Goal: Book appointment/travel/reservation

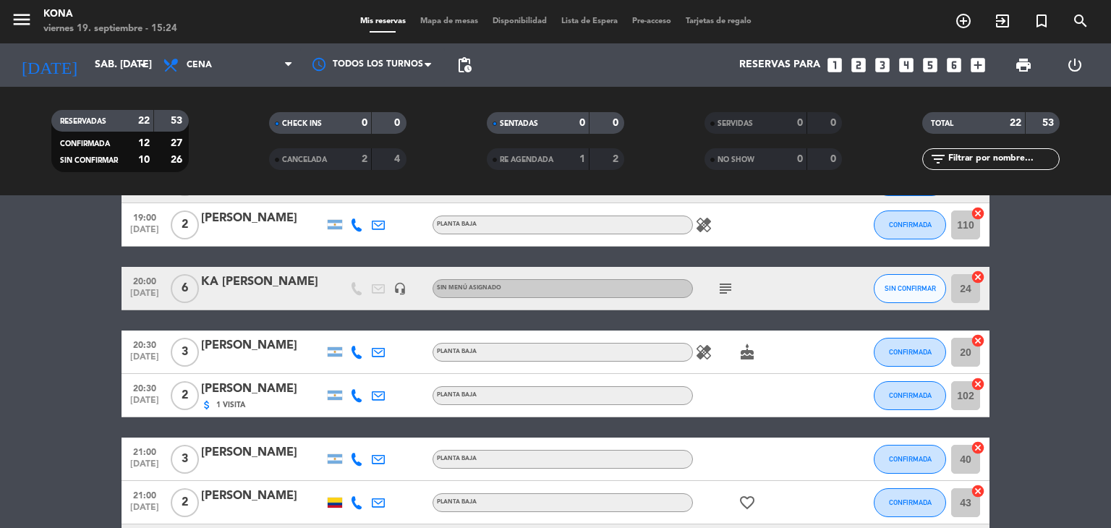
scroll to position [93, 0]
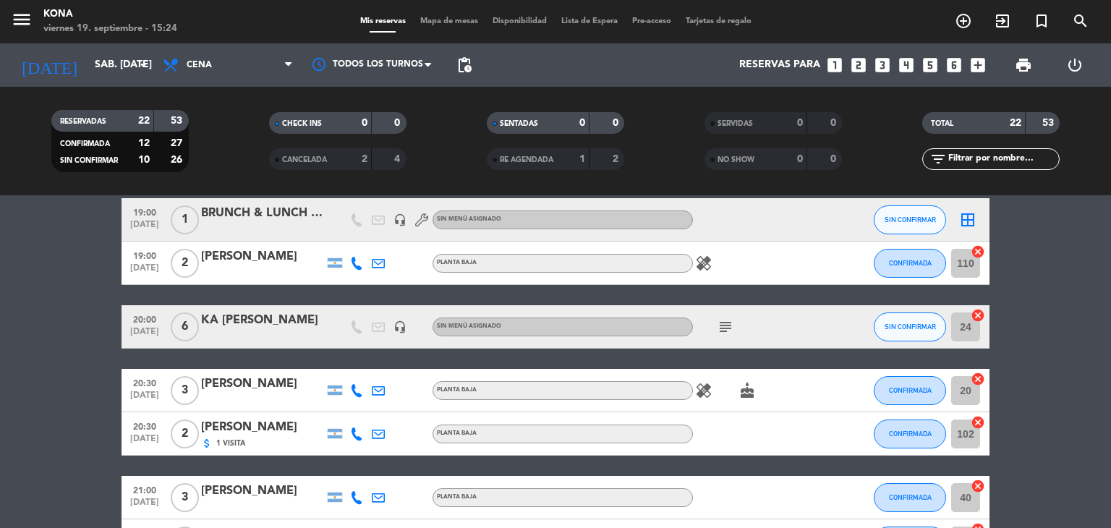
scroll to position [0, 0]
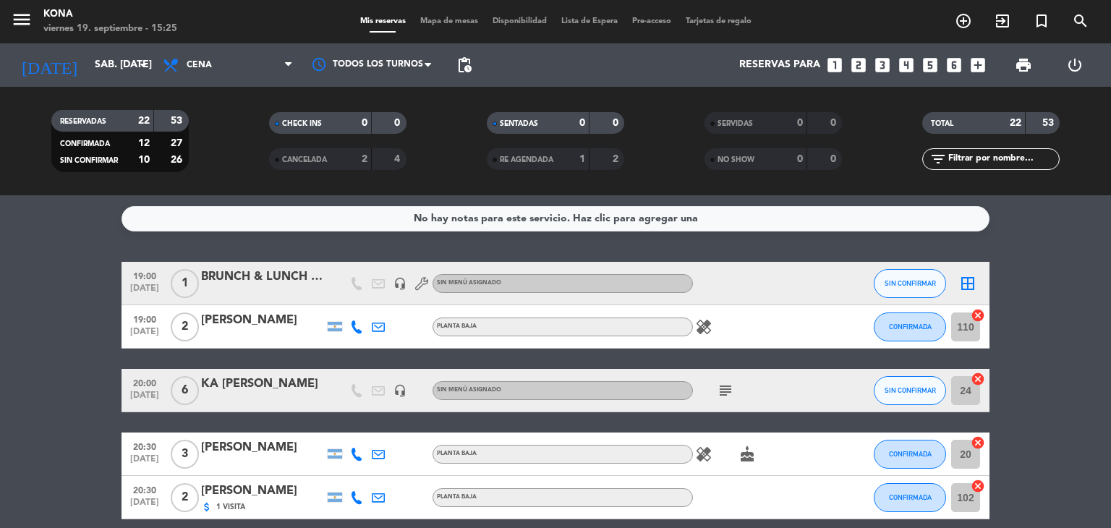
click at [546, 169] on div "RE AGENDADA 1 2" at bounding box center [555, 159] width 137 height 22
click at [346, 163] on div "2" at bounding box center [353, 159] width 29 height 17
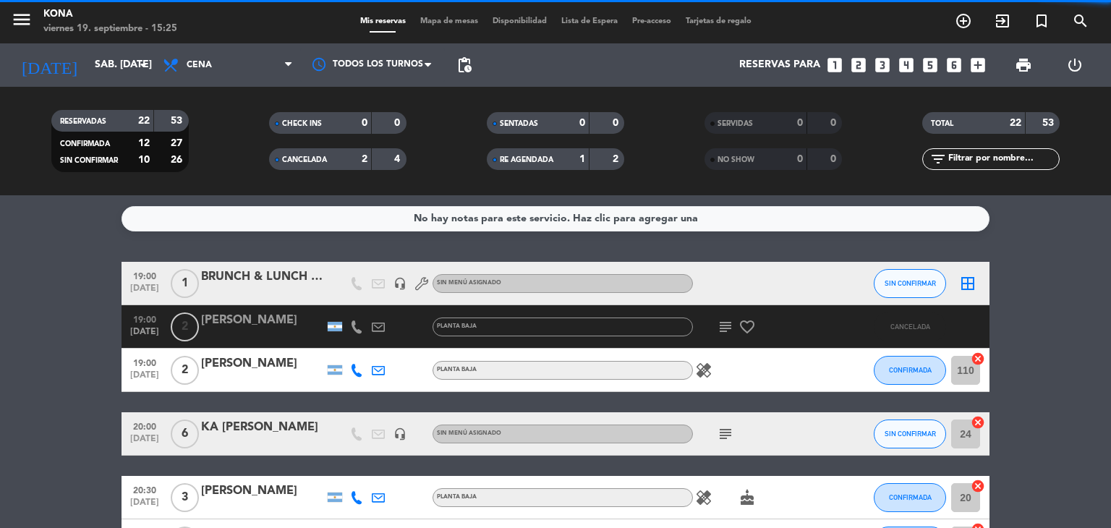
click at [346, 163] on div "2" at bounding box center [353, 159] width 29 height 17
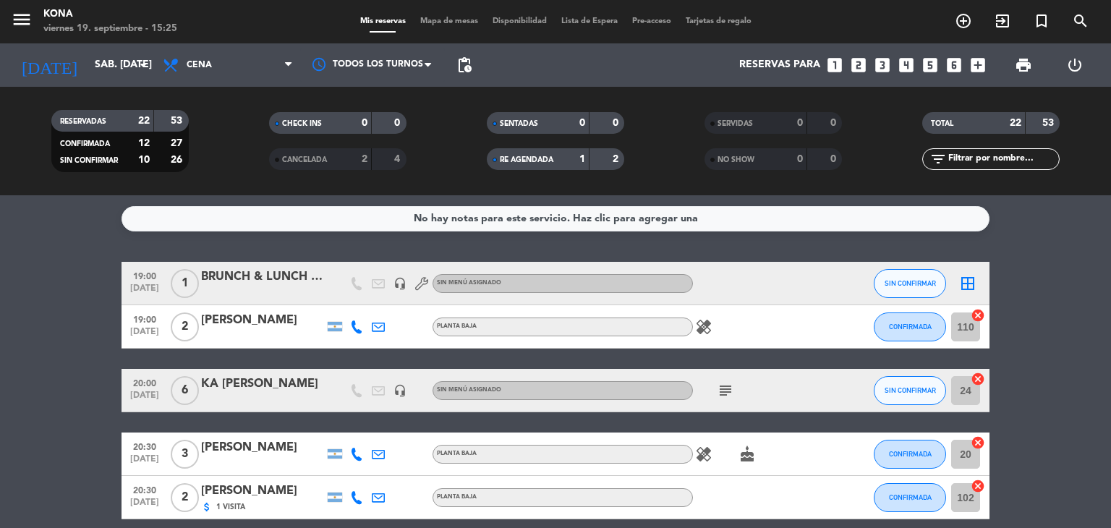
click at [956, 64] on icon "looks_6" at bounding box center [954, 65] width 19 height 19
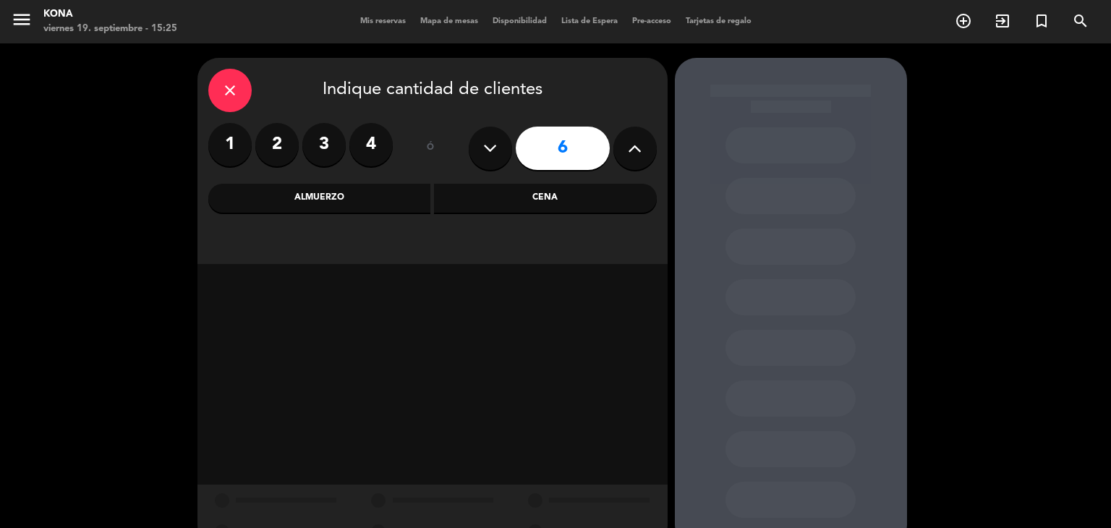
click at [503, 203] on div "Cena" at bounding box center [545, 198] width 223 height 29
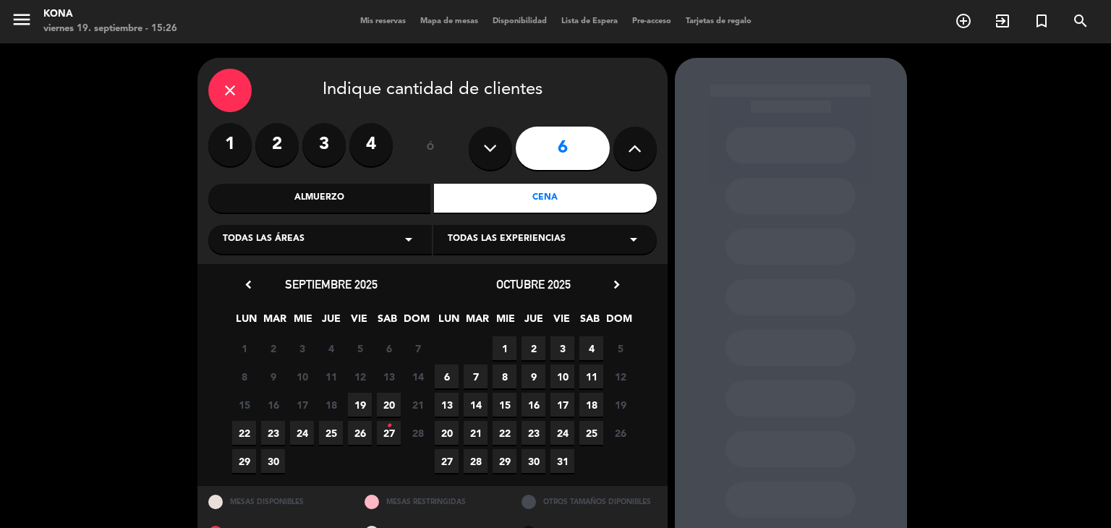
click at [391, 394] on span "20" at bounding box center [389, 405] width 24 height 24
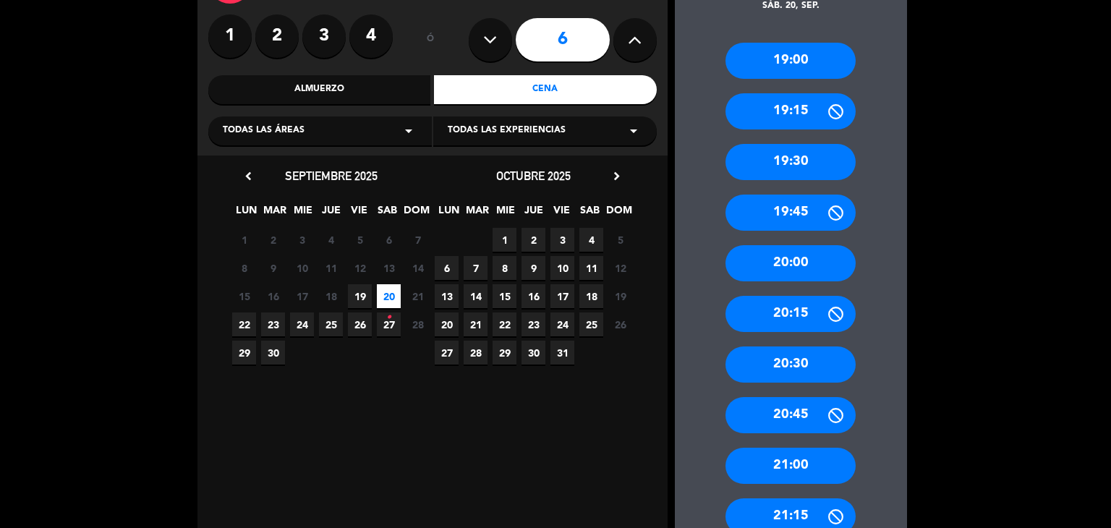
scroll to position [121, 0]
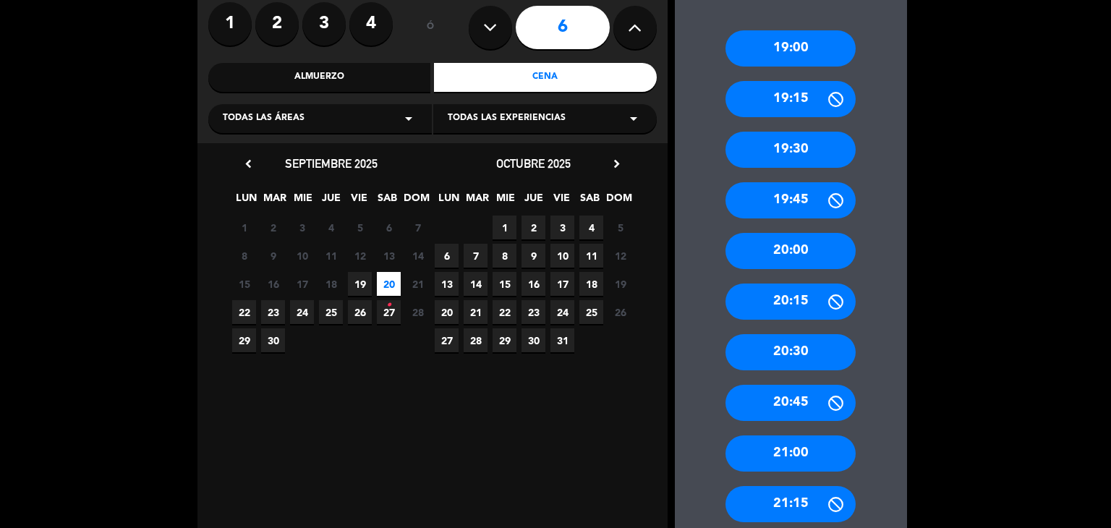
click at [799, 448] on div "21:00" at bounding box center [791, 453] width 130 height 36
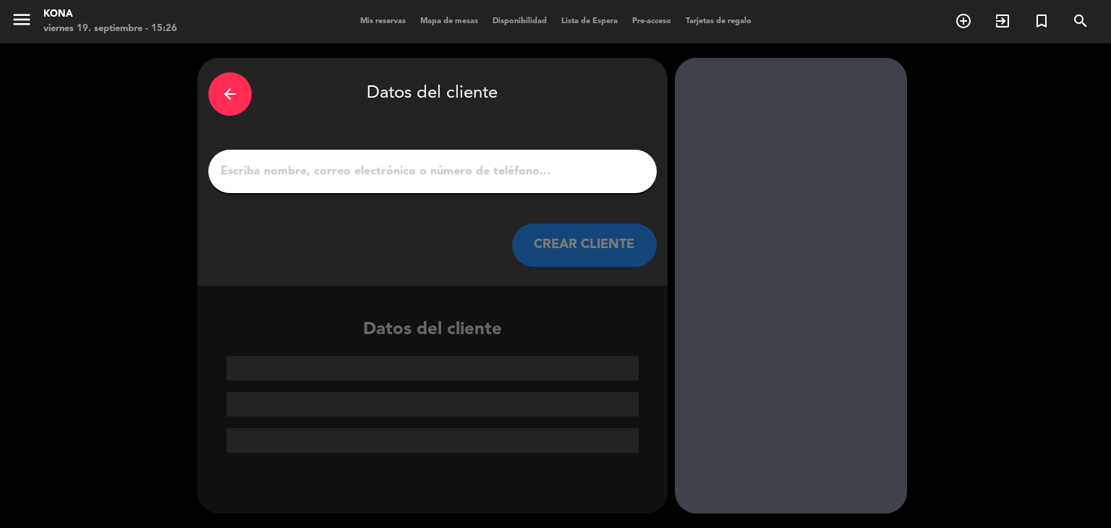
scroll to position [0, 0]
click at [438, 161] on input "1" at bounding box center [432, 171] width 427 height 20
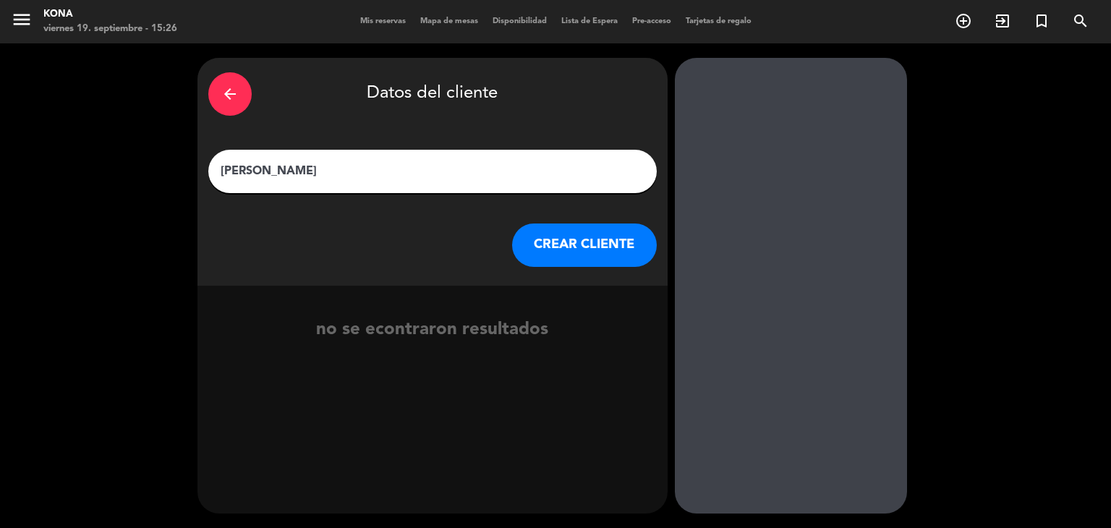
type input "[PERSON_NAME]"
click at [582, 260] on button "CREAR CLIENTE" at bounding box center [584, 245] width 145 height 43
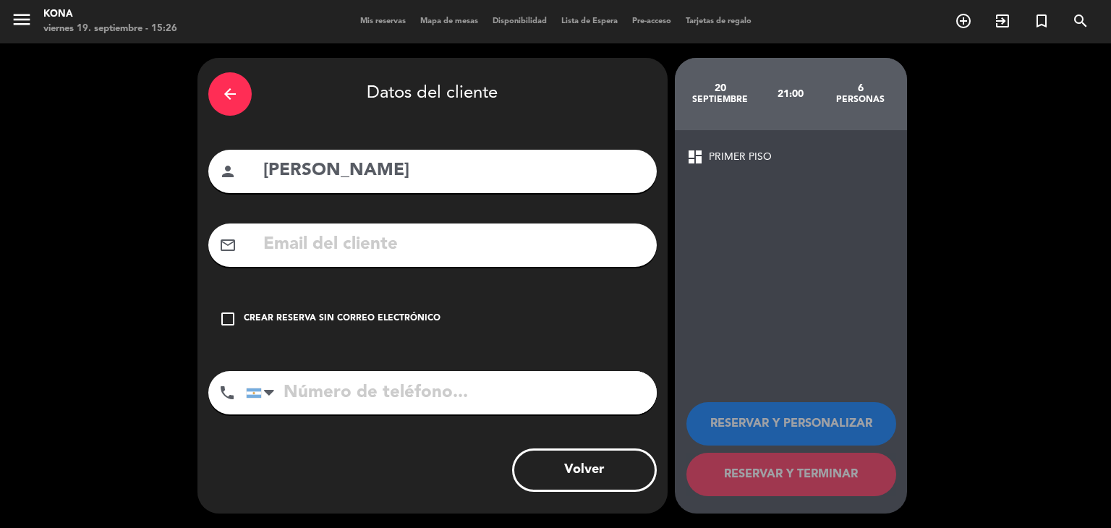
click at [325, 329] on div "check_box_outline_blank Crear reserva sin correo electrónico" at bounding box center [432, 318] width 448 height 43
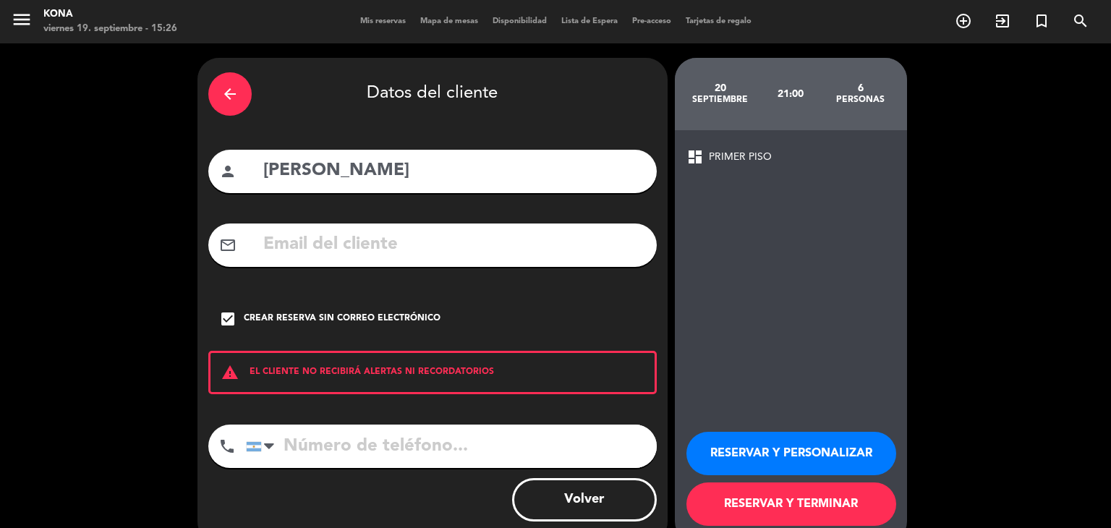
click at [771, 448] on button "RESERVAR Y PERSONALIZAR" at bounding box center [791, 453] width 210 height 43
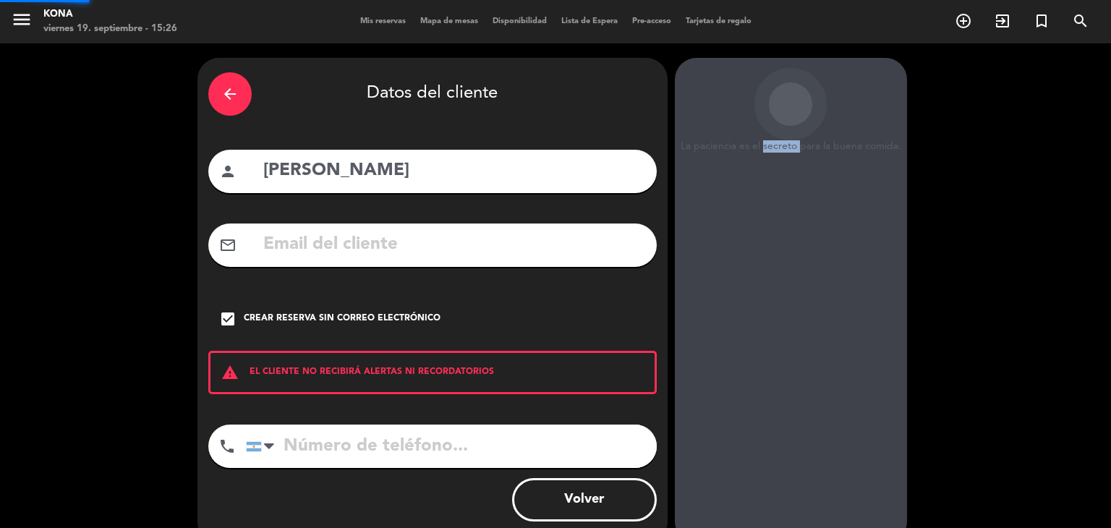
click at [771, 448] on div "La paciencia es el secreto para la buena comida. 20 septiembre 21:00 6 personas…" at bounding box center [791, 300] width 232 height 485
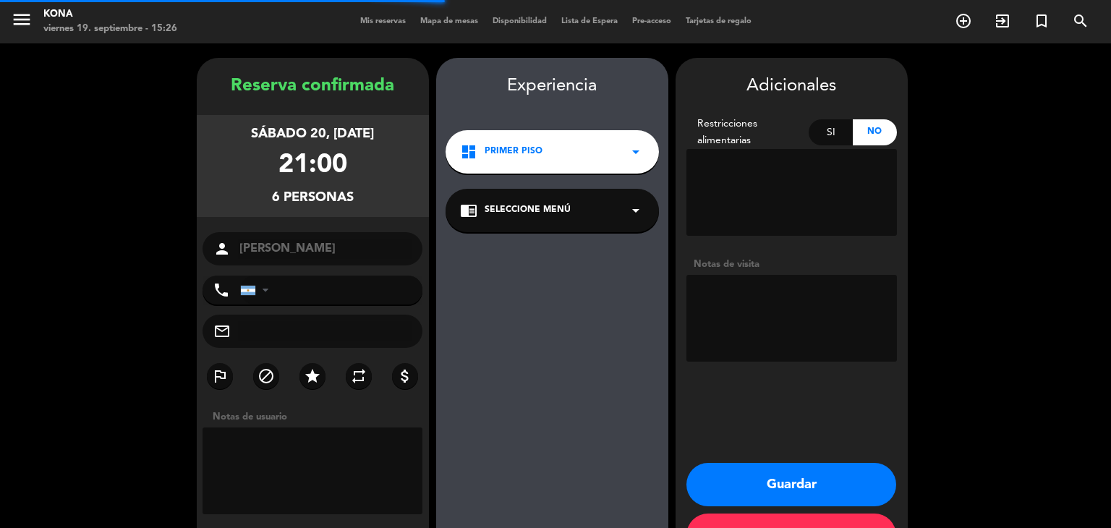
scroll to position [50, 0]
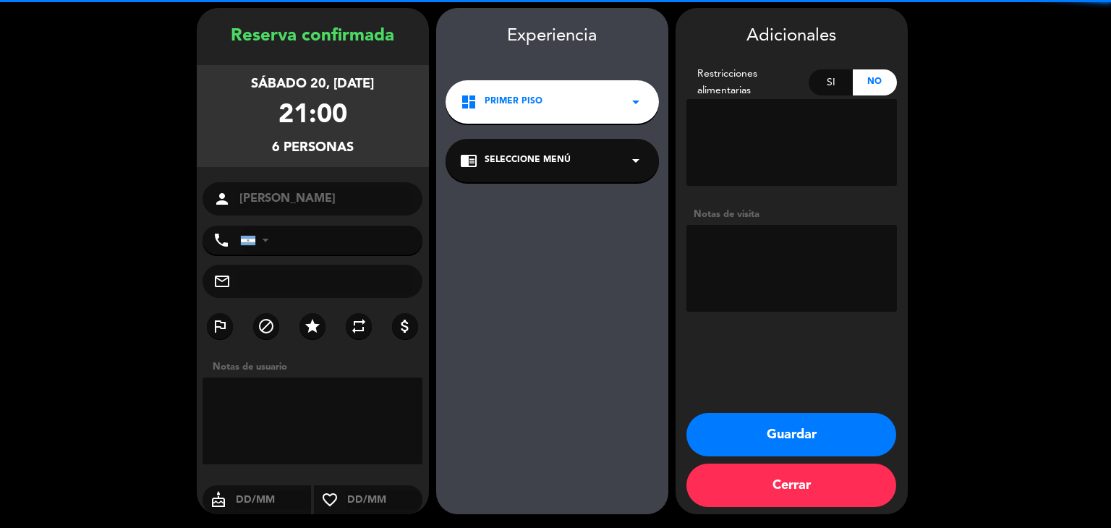
click at [763, 284] on textarea at bounding box center [791, 268] width 210 height 87
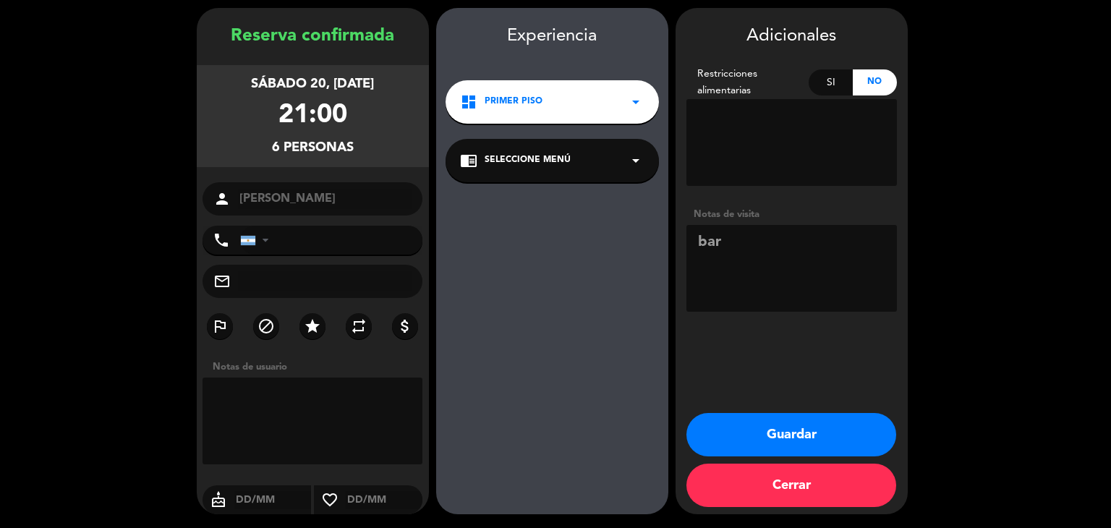
type textarea "bar"
click at [755, 426] on button "Guardar" at bounding box center [791, 434] width 210 height 43
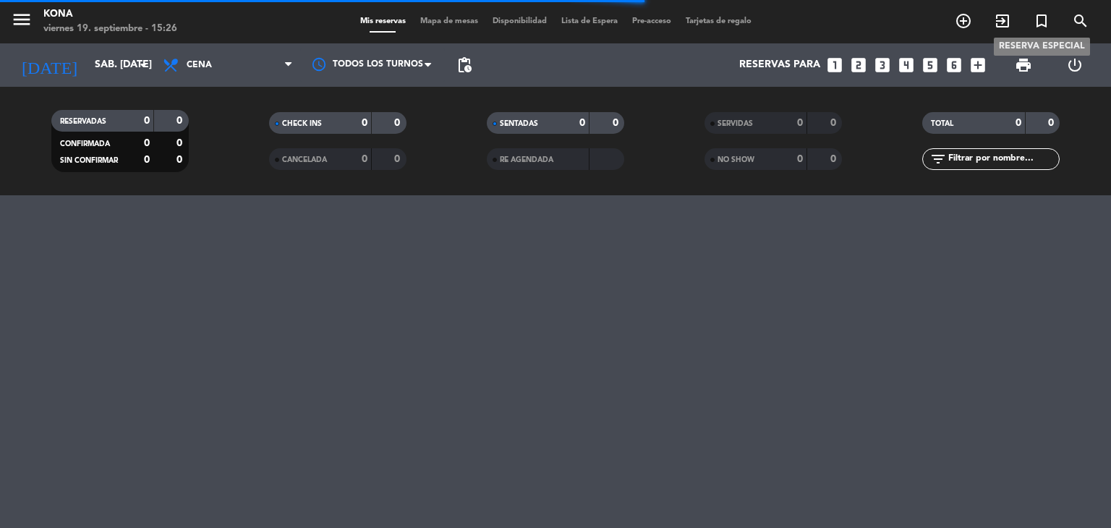
click at [1036, 24] on icon "turned_in_not" at bounding box center [1041, 20] width 17 height 17
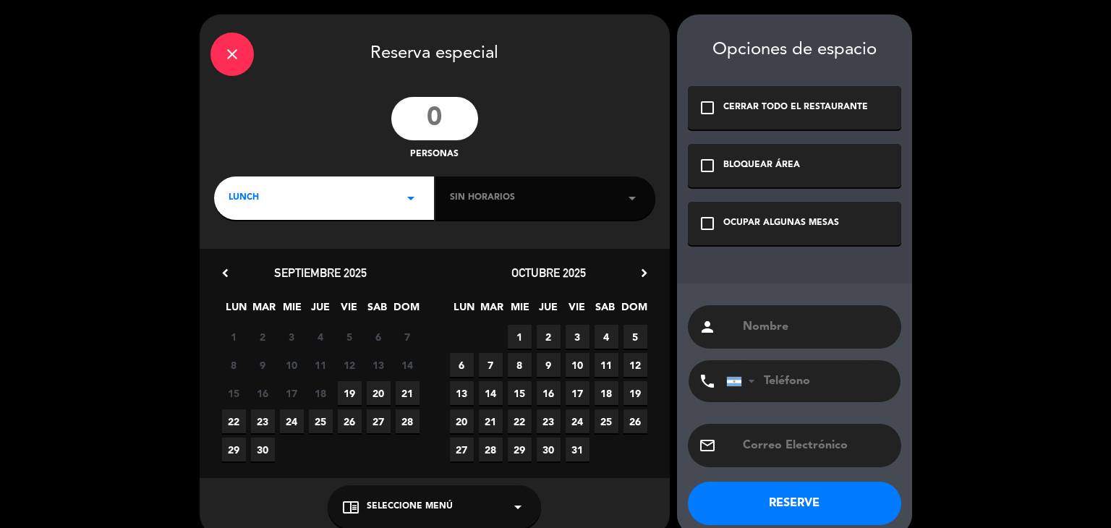
click at [454, 119] on input "number" at bounding box center [434, 118] width 87 height 43
type input "8"
click at [575, 213] on div "Sin horarios arrow_drop_down" at bounding box center [545, 197] width 220 height 43
click at [396, 209] on div "LUNCH arrow_drop_down" at bounding box center [324, 197] width 220 height 43
click at [253, 253] on div "Cena" at bounding box center [324, 259] width 191 height 14
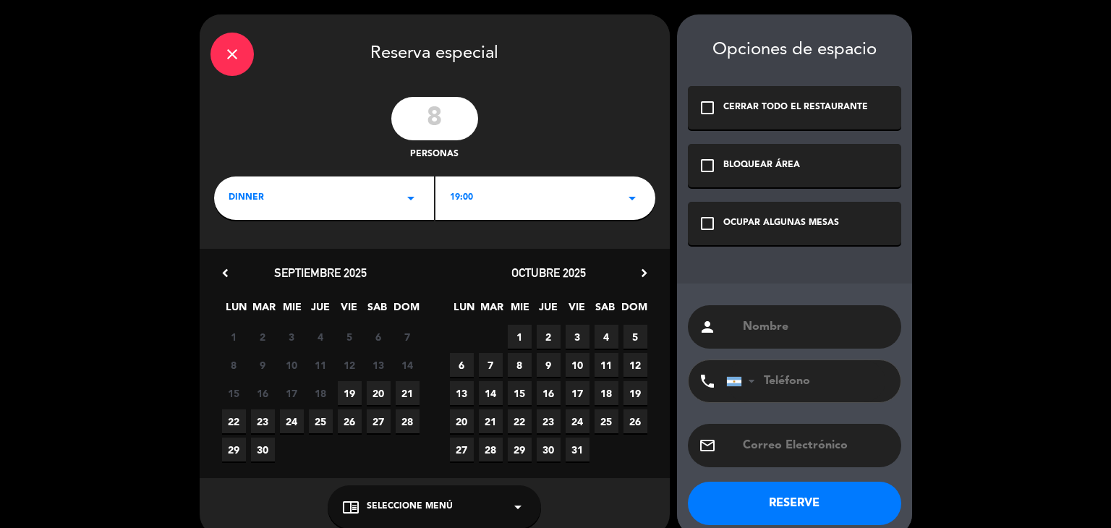
click at [625, 213] on div "19:00 arrow_drop_down" at bounding box center [545, 197] width 220 height 43
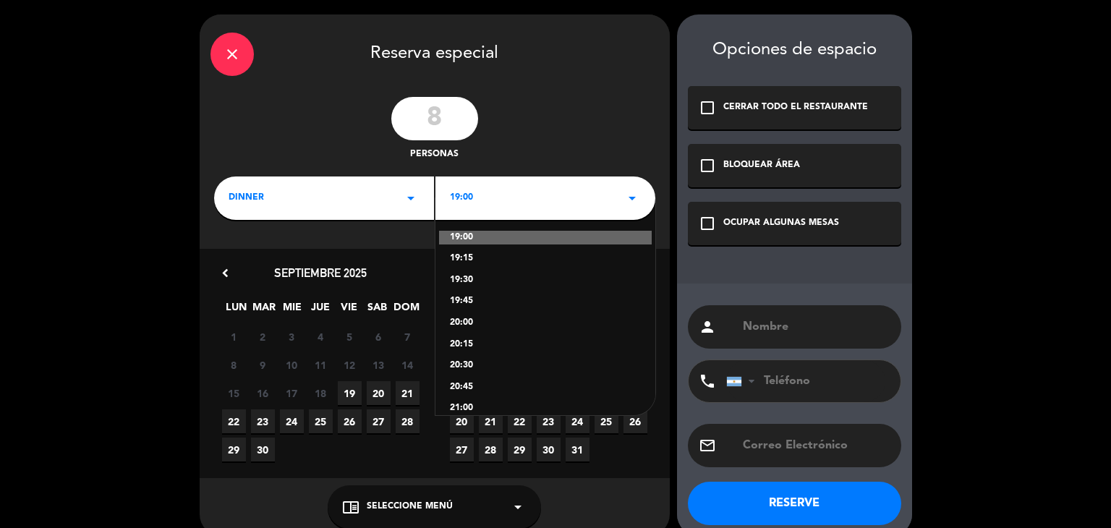
click at [464, 281] on div "19:30" at bounding box center [545, 280] width 191 height 14
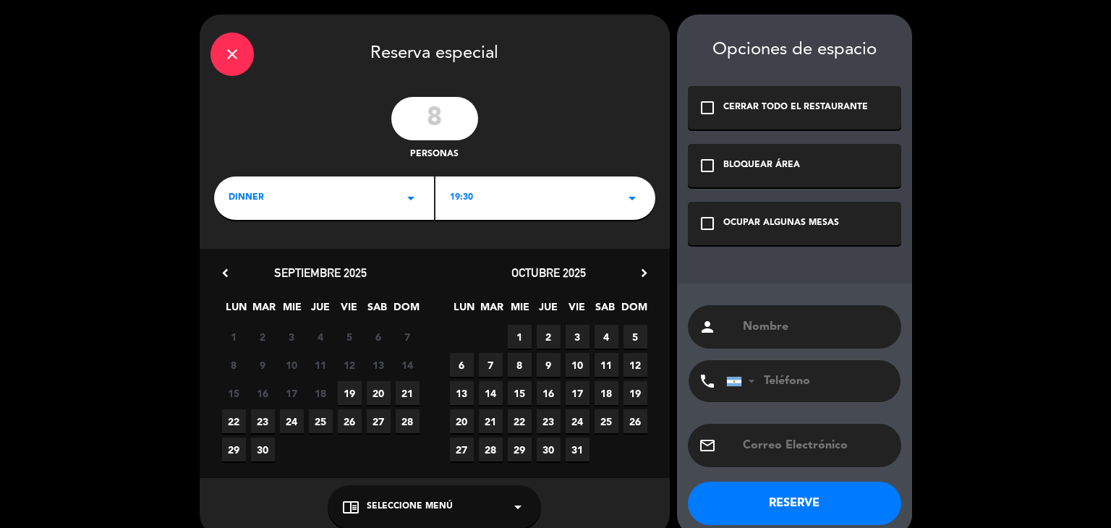
click at [375, 391] on span "20" at bounding box center [379, 393] width 24 height 24
click at [773, 227] on div "OCUPAR ALGUNAS MESAS" at bounding box center [781, 223] width 116 height 14
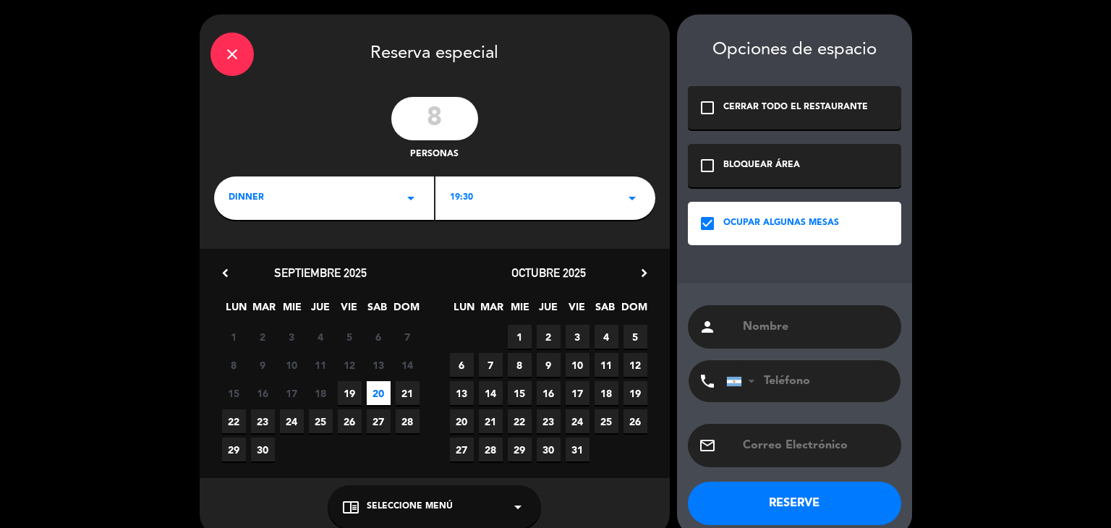
click at [770, 328] on input "text" at bounding box center [815, 327] width 149 height 20
type input "[PERSON_NAME]"
click at [799, 504] on button "RESERVE" at bounding box center [794, 503] width 213 height 43
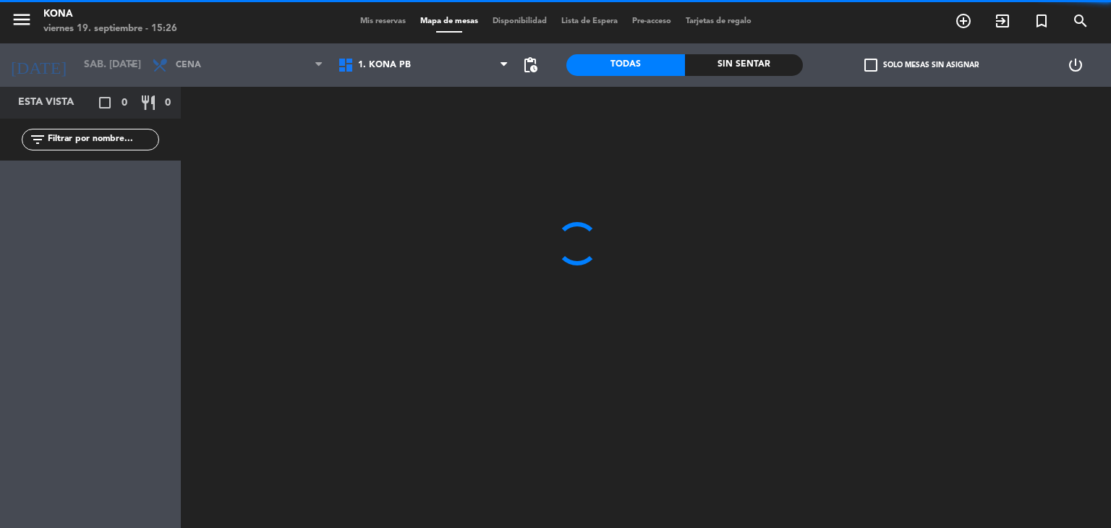
drag, startPoint x: 382, startPoint y: 7, endPoint x: 386, endPoint y: 21, distance: 14.4
click at [386, 21] on div "menu Kona viernes 19. septiembre - 15:26 Mis reservas Mapa de mesas Disponibili…" at bounding box center [555, 21] width 1111 height 43
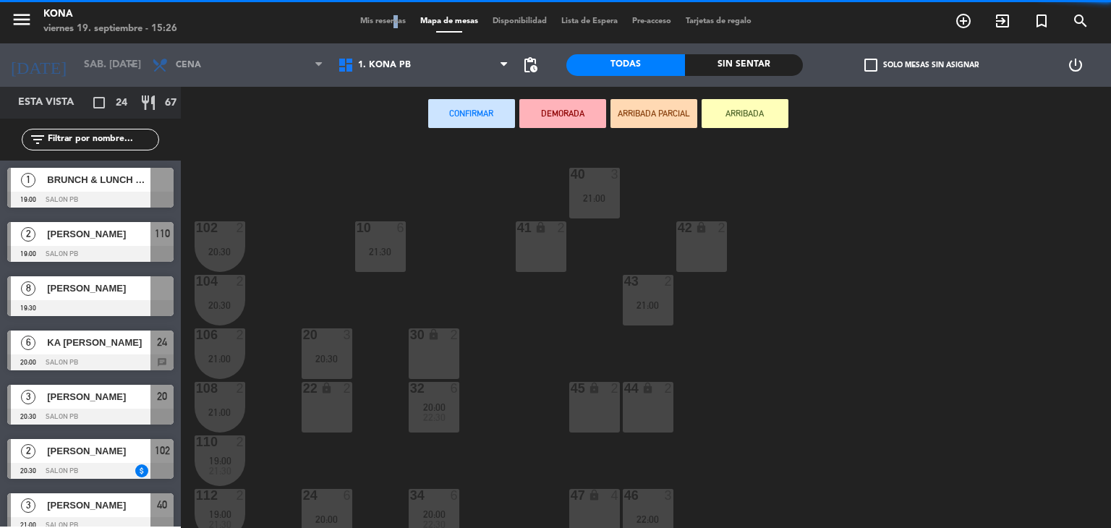
click at [386, 21] on span "Mis reservas" at bounding box center [383, 21] width 60 height 8
